Goal: Check status: Check status

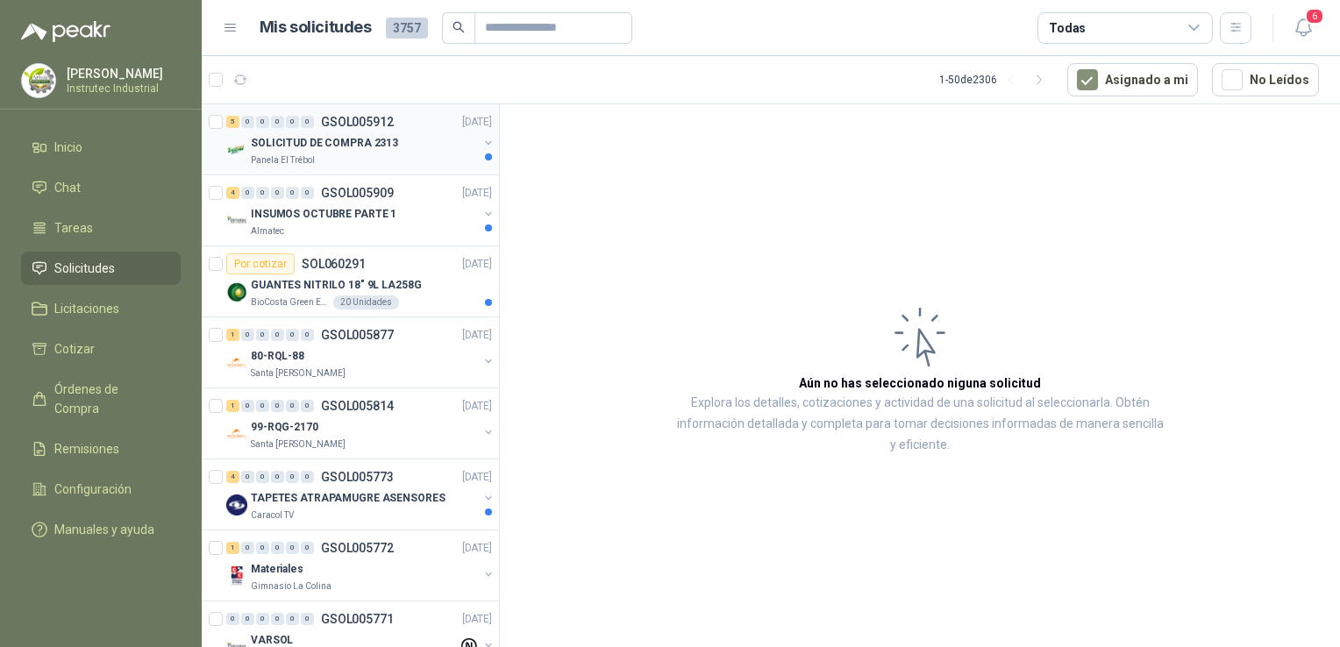
click at [418, 135] on div "SOLICITUD DE COMPRA 2313" at bounding box center [364, 142] width 227 height 21
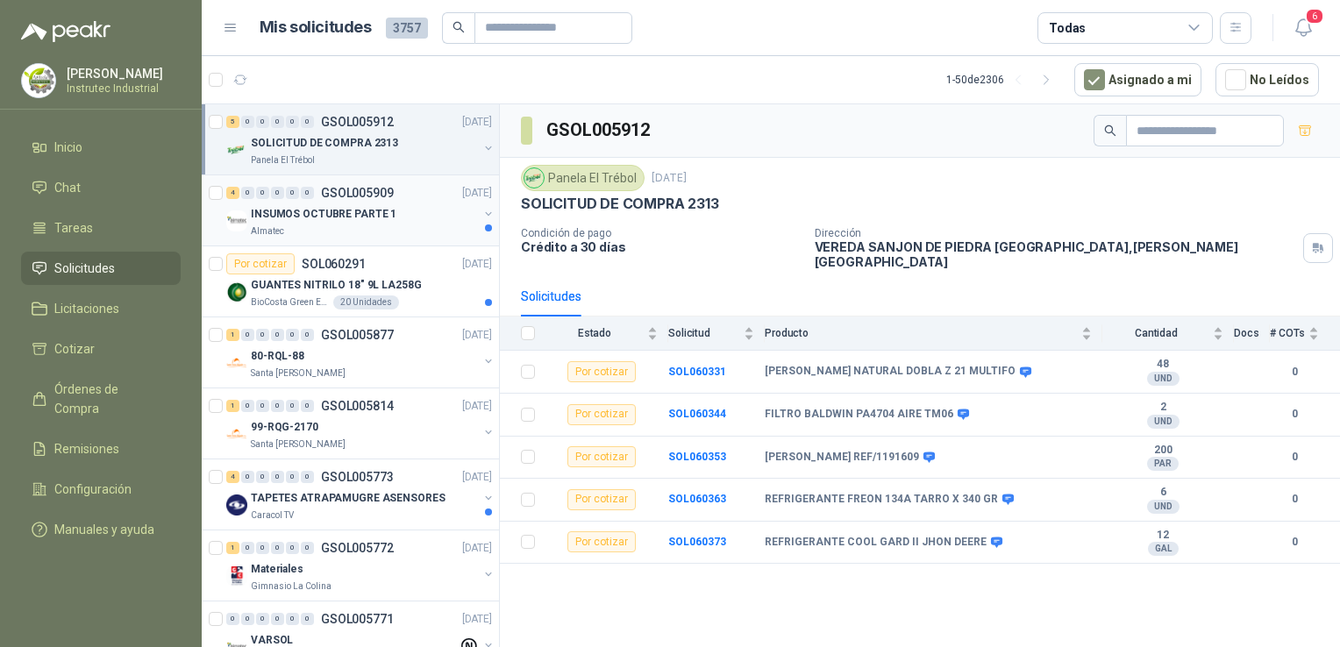
click at [404, 225] on div "Almatec" at bounding box center [364, 232] width 227 height 14
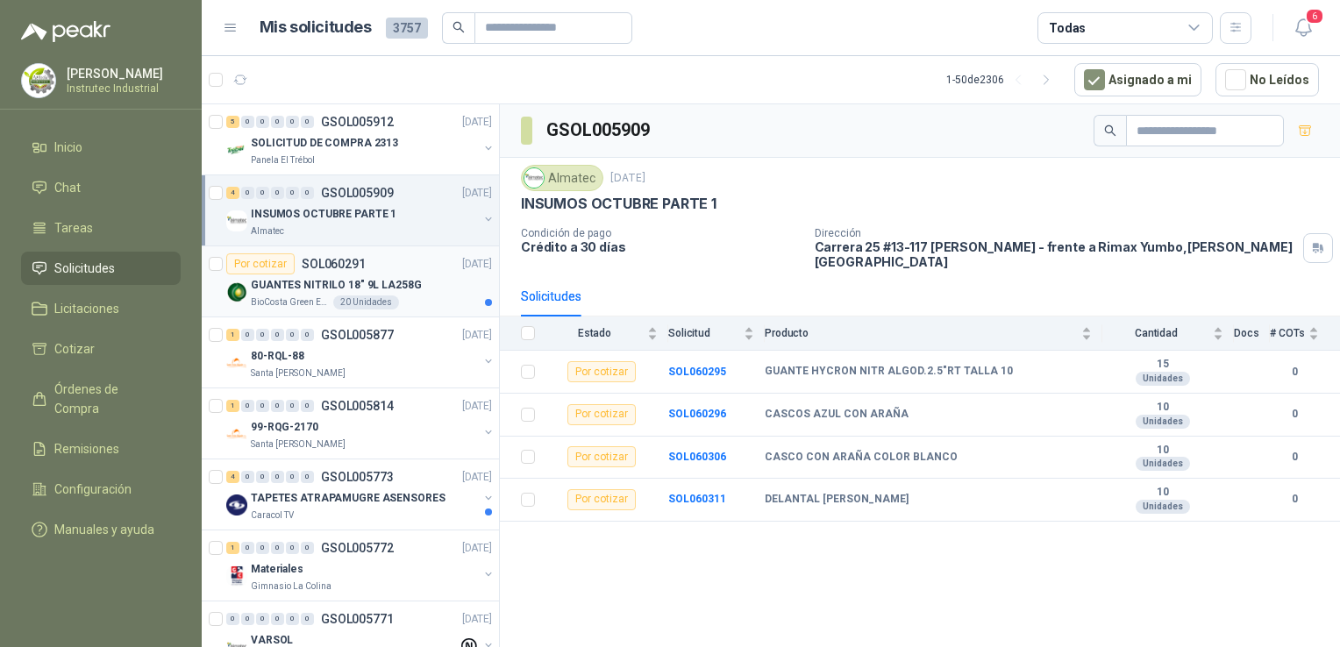
click at [431, 271] on div "Por cotizar SOL060291 [DATE]" at bounding box center [359, 264] width 266 height 21
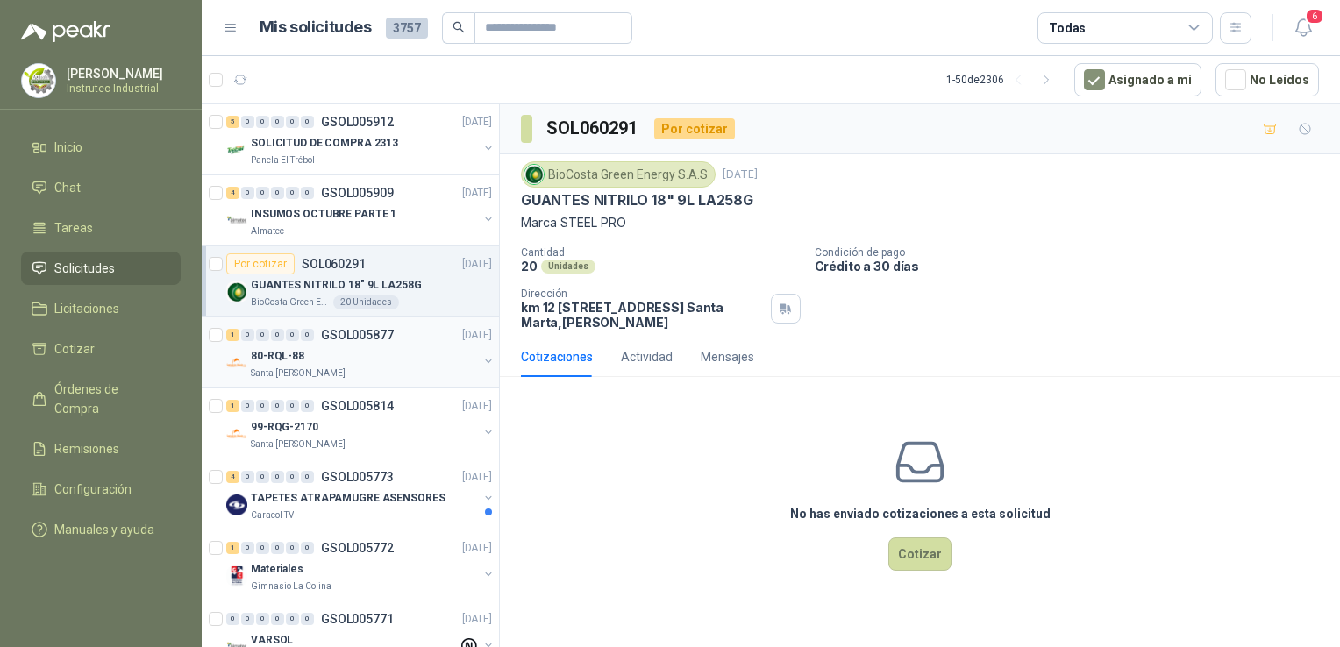
click at [428, 358] on div "80-RQL-88" at bounding box center [364, 356] width 227 height 21
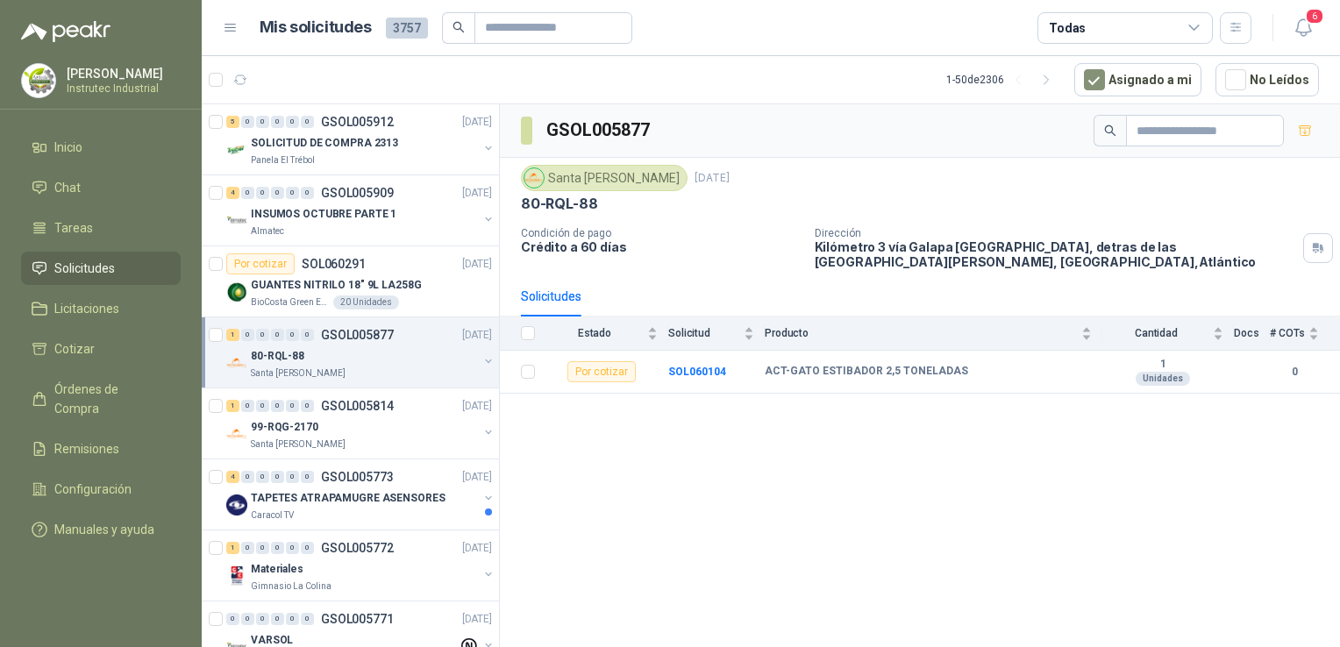
click at [354, 362] on div "80-RQL-88" at bounding box center [364, 356] width 227 height 21
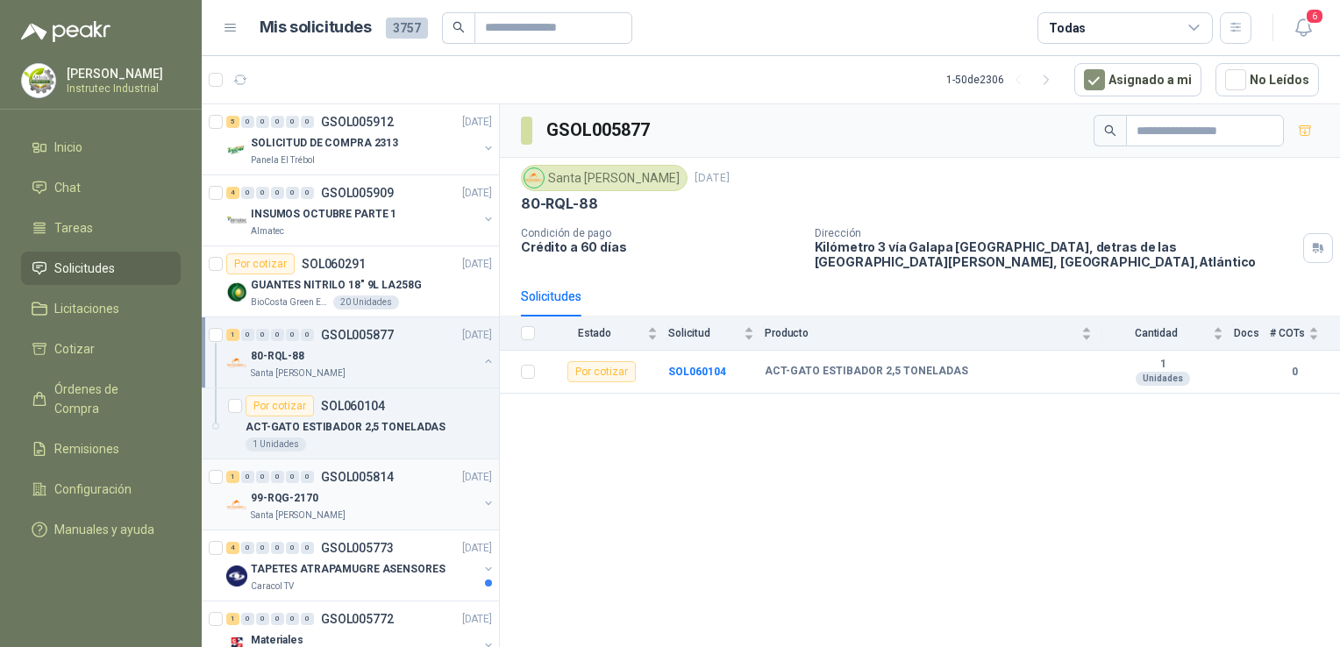
click at [347, 497] on div "99-RQG-2170" at bounding box center [364, 498] width 227 height 21
